Goal: Transaction & Acquisition: Purchase product/service

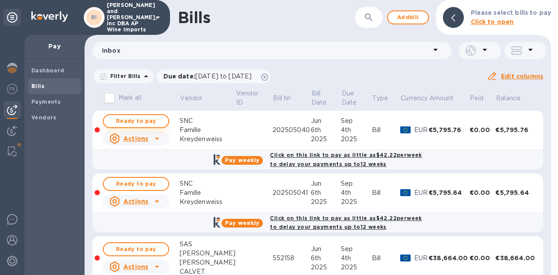
click at [154, 123] on span "Ready to pay" at bounding box center [136, 121] width 51 height 10
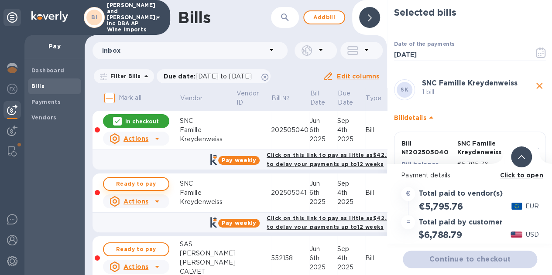
click at [144, 184] on span "Ready to pay" at bounding box center [136, 184] width 51 height 10
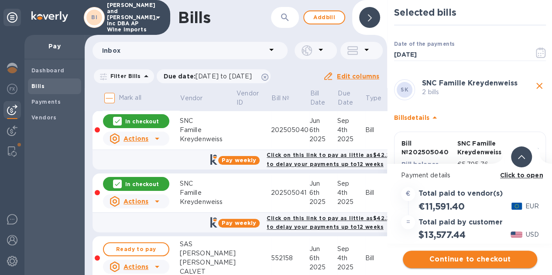
click at [462, 254] on span "Continue to checkout" at bounding box center [470, 259] width 120 height 10
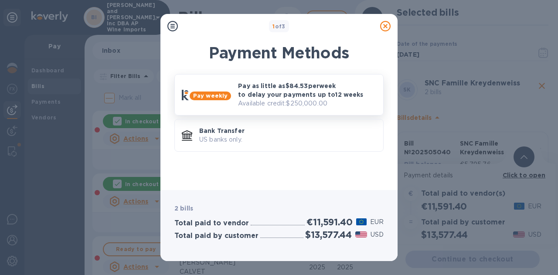
click at [295, 87] on p "Pay as little as $84.53 per week to delay your payments up to 12 weeks" at bounding box center [307, 90] width 138 height 17
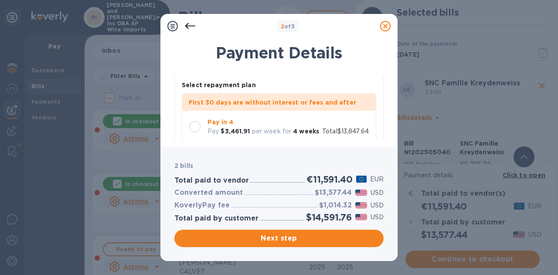
scroll to position [62, 0]
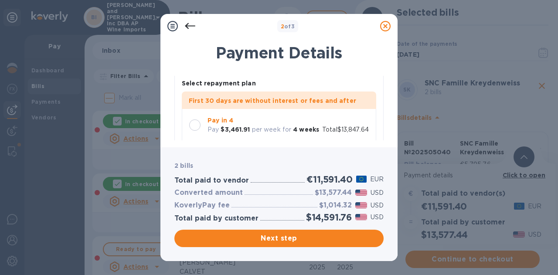
click at [241, 126] on b "$3,461.91" at bounding box center [235, 129] width 29 height 7
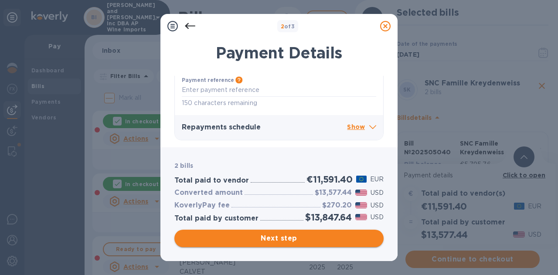
click at [277, 235] on span "Next step" at bounding box center [279, 238] width 195 height 10
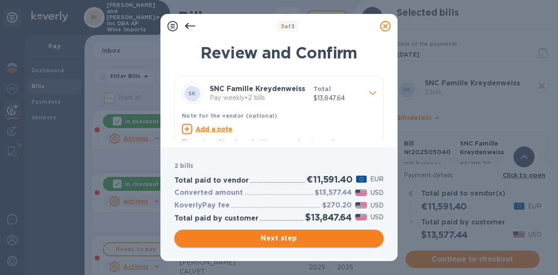
click at [277, 235] on span "Next step" at bounding box center [279, 238] width 195 height 10
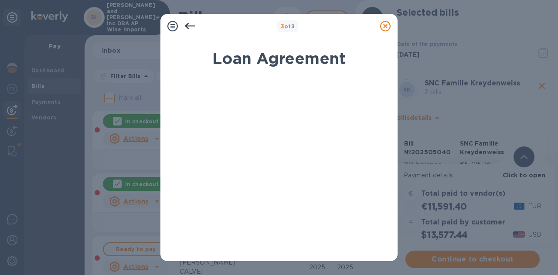
scroll to position [184, 0]
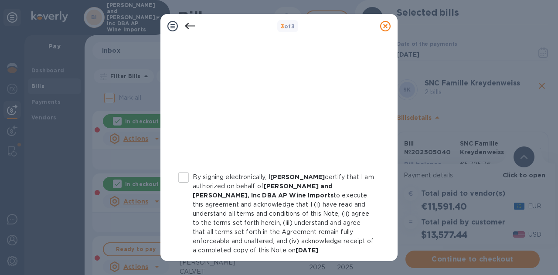
click at [237, 180] on p "By signing electronically, I [PERSON_NAME] certify that I am authorized on beha…" at bounding box center [284, 214] width 182 height 82
click at [193, 180] on input "By signing electronically, I [PERSON_NAME] certify that I am authorized on beha…" at bounding box center [184, 177] width 18 height 18
checkbox input "true"
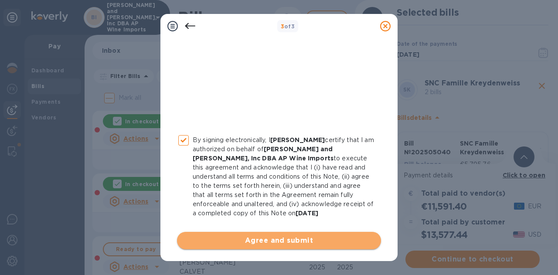
click at [319, 236] on span "Agree and submit" at bounding box center [279, 241] width 190 height 10
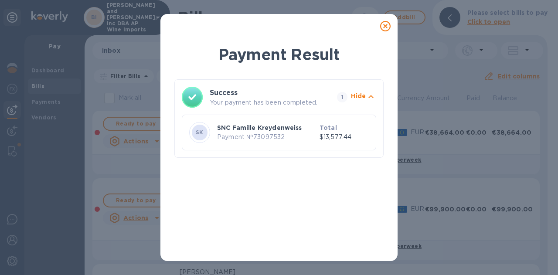
click at [384, 26] on icon at bounding box center [385, 26] width 10 height 10
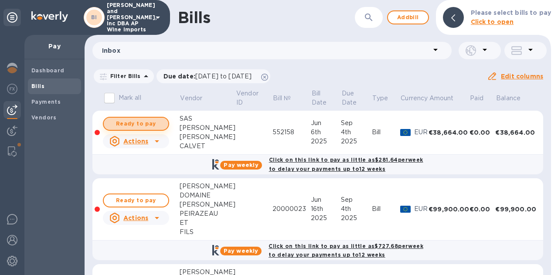
click at [129, 124] on span "Ready to pay" at bounding box center [136, 124] width 51 height 10
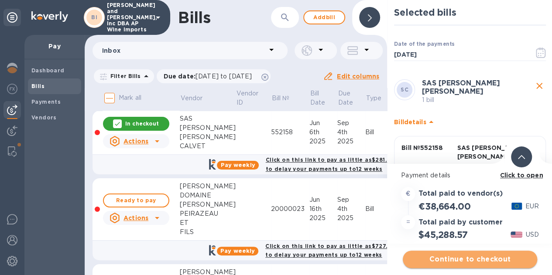
click at [468, 262] on span "Continue to checkout" at bounding box center [470, 259] width 120 height 10
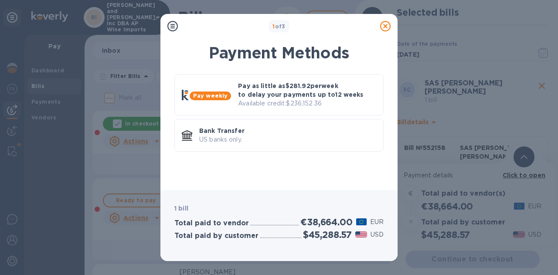
click at [386, 24] on icon at bounding box center [385, 26] width 10 height 10
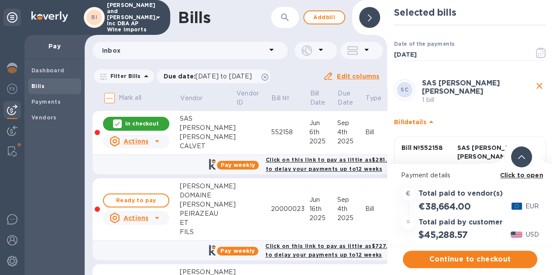
click at [148, 123] on p "In checkout" at bounding box center [142, 123] width 34 height 7
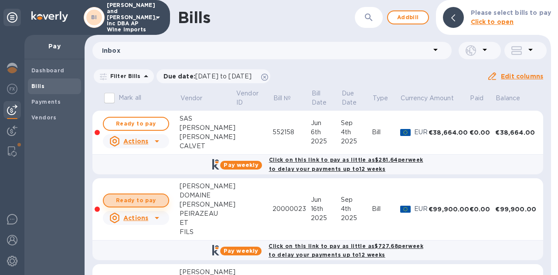
click at [140, 201] on span "Ready to pay" at bounding box center [136, 200] width 51 height 10
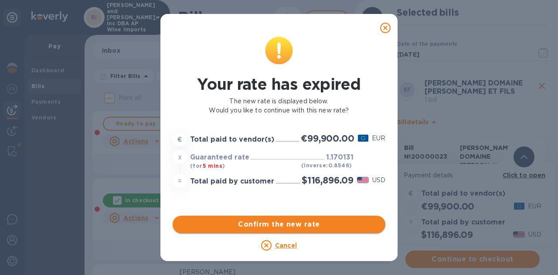
click at [320, 226] on span "Confirm the new rate" at bounding box center [279, 224] width 199 height 10
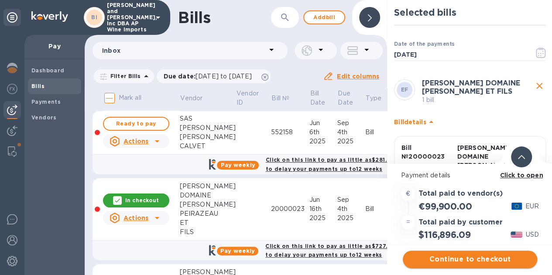
click at [458, 260] on span "Continue to checkout" at bounding box center [470, 259] width 120 height 10
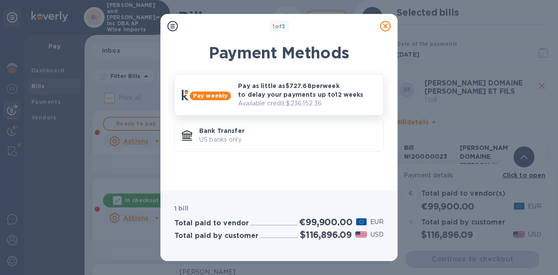
click at [295, 103] on p "Available credit: $236,152.36" at bounding box center [307, 103] width 138 height 9
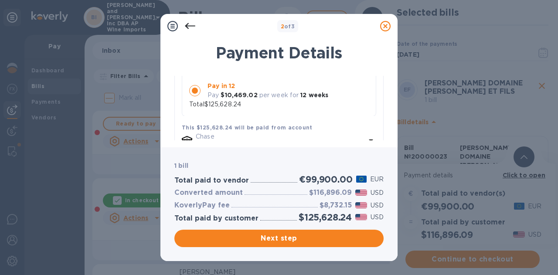
scroll to position [156, 0]
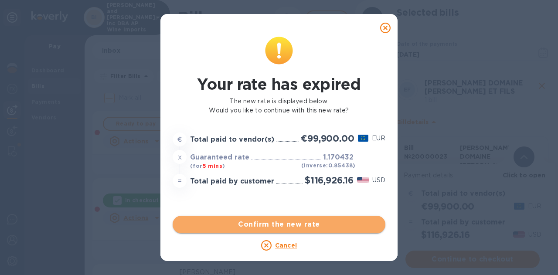
click at [259, 226] on span "Confirm the new rate" at bounding box center [279, 224] width 199 height 10
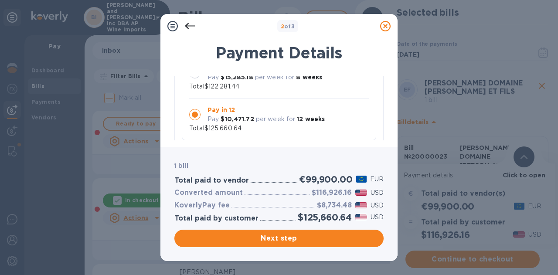
scroll to position [119, 0]
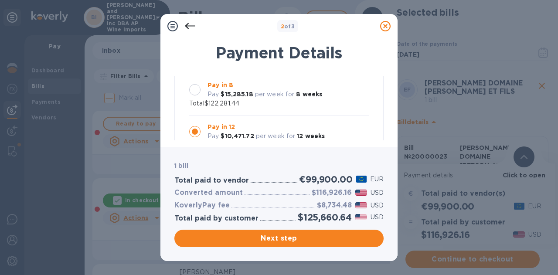
click at [273, 97] on p "per week for" at bounding box center [275, 94] width 40 height 9
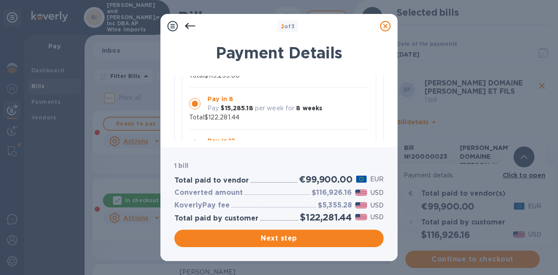
click at [548, 245] on div "2 of 3 Payment Details [PERSON_NAME] DOMAINE [PERSON_NAME] ET FILS 1 bill Pay w…" at bounding box center [279, 137] width 558 height 275
